Goal: Information Seeking & Learning: Check status

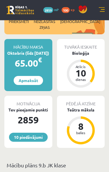
scroll to position [109, 0]
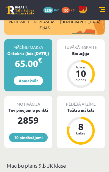
click at [91, 107] on div "Teātra māksla" at bounding box center [81, 110] width 48 height 6
click at [102, 12] on link at bounding box center [102, 10] width 6 height 6
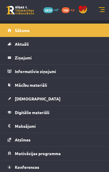
scroll to position [18, 0]
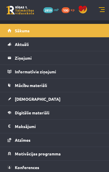
click at [60, 86] on link "Mācību materiāli" at bounding box center [55, 84] width 94 height 13
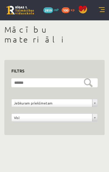
click at [101, 10] on link at bounding box center [102, 10] width 6 height 6
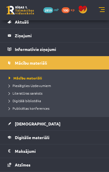
scroll to position [41, 0]
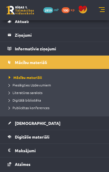
click at [31, 126] on link "[DEMOGRAPHIC_DATA]" at bounding box center [55, 122] width 94 height 13
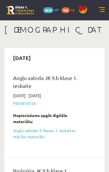
click at [104, 10] on link at bounding box center [102, 10] width 6 height 6
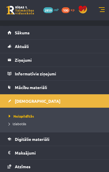
scroll to position [16, 0]
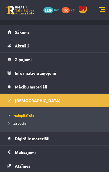
click at [82, 74] on legend "Informatīvie ziņojumi 0" at bounding box center [58, 72] width 87 height 13
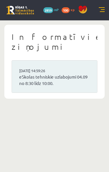
click at [105, 18] on div "10 Dāvanas 2859 mP 100 xp" at bounding box center [54, 10] width 109 height 20
click at [102, 12] on link at bounding box center [102, 10] width 6 height 6
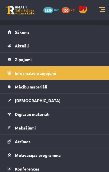
click at [12, 61] on link "Ziņojumi 0" at bounding box center [55, 59] width 94 height 13
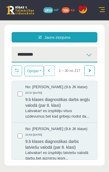
click at [99, 10] on link at bounding box center [102, 10] width 6 height 6
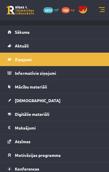
click at [39, 139] on link "Atzīmes" at bounding box center [55, 140] width 94 height 13
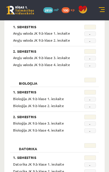
scroll to position [102, 0]
